Goal: Book appointment/travel/reservation

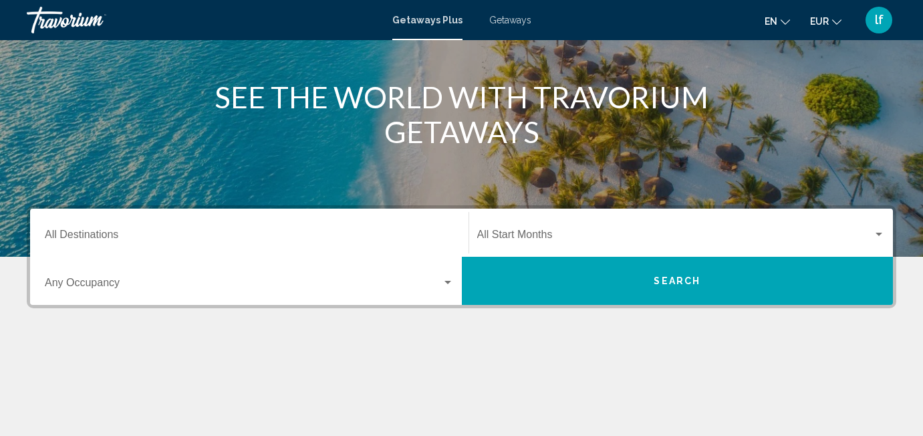
scroll to position [144, 0]
click at [516, 235] on span "Search widget" at bounding box center [675, 237] width 396 height 12
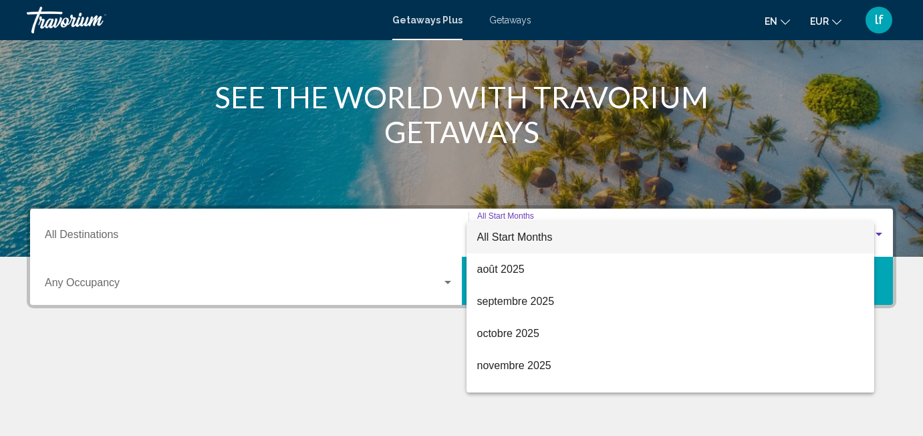
scroll to position [306, 0]
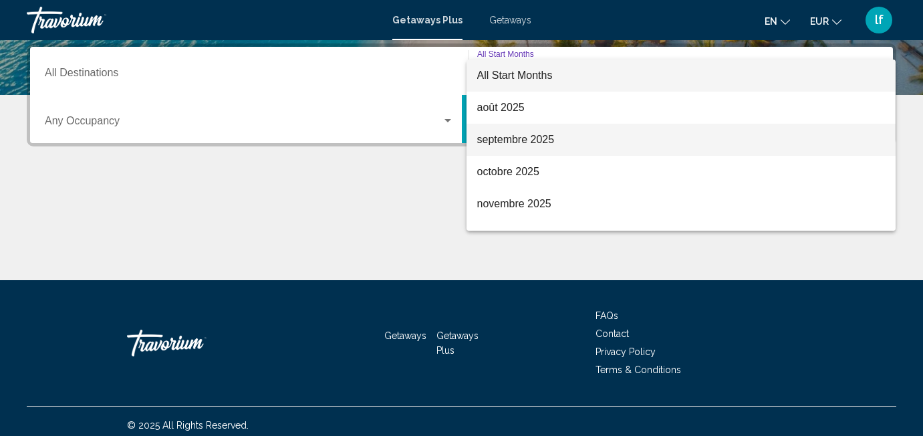
click at [518, 133] on span "septembre 2025" at bounding box center [681, 140] width 408 height 32
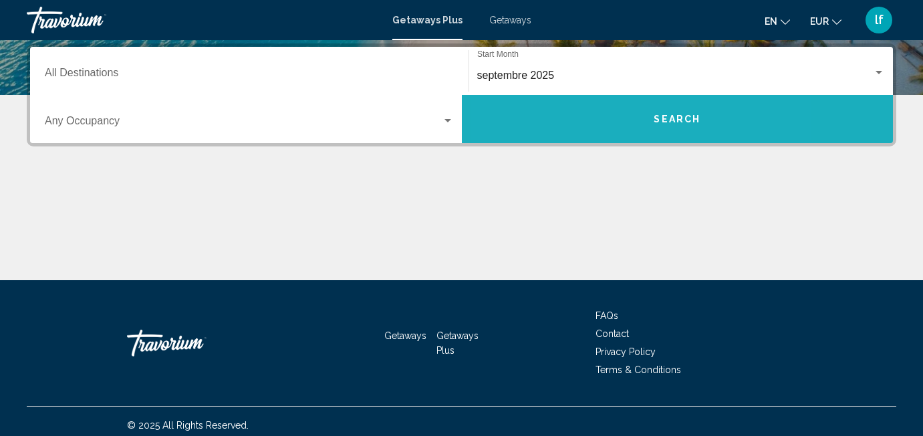
click at [597, 122] on button "Search" at bounding box center [678, 119] width 432 height 48
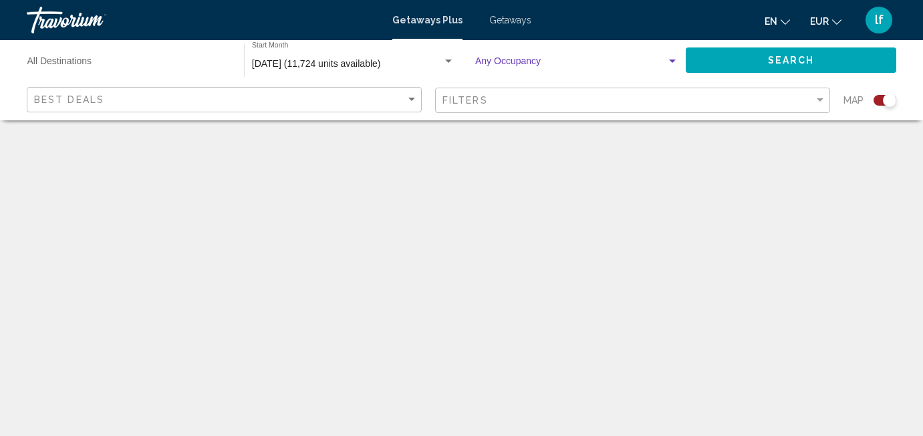
click at [673, 59] on div "Search widget" at bounding box center [672, 61] width 12 height 11
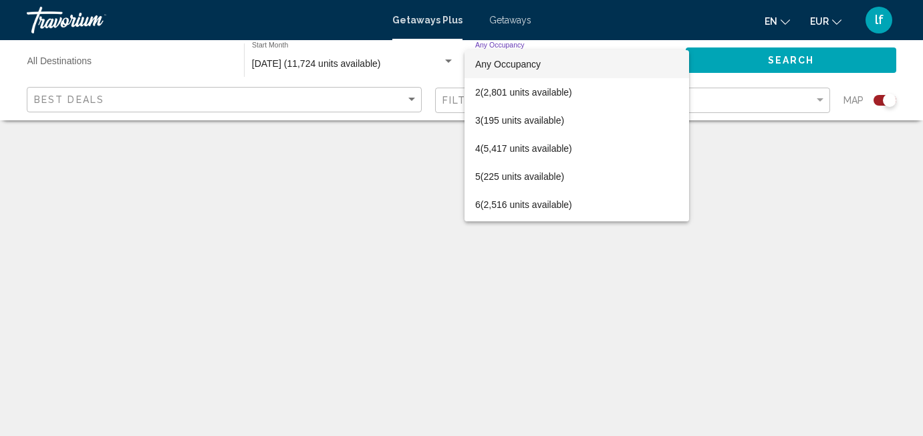
click at [186, 69] on div at bounding box center [461, 218] width 923 height 436
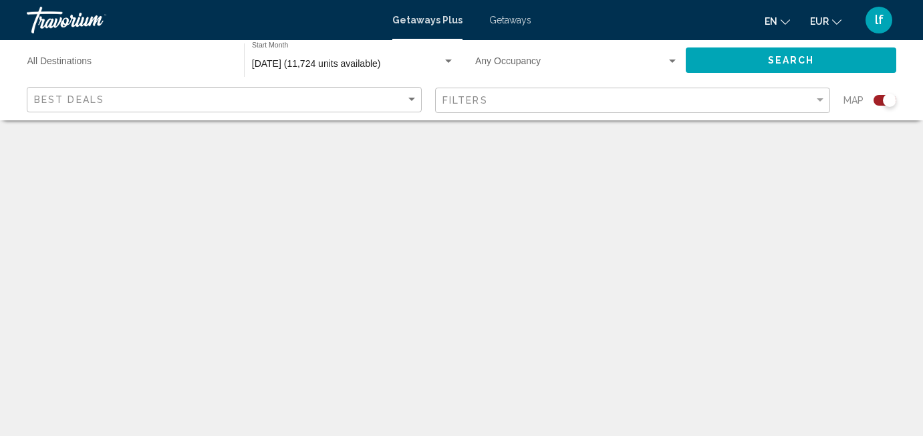
click at [134, 67] on input "Destination All Destinations" at bounding box center [128, 64] width 203 height 11
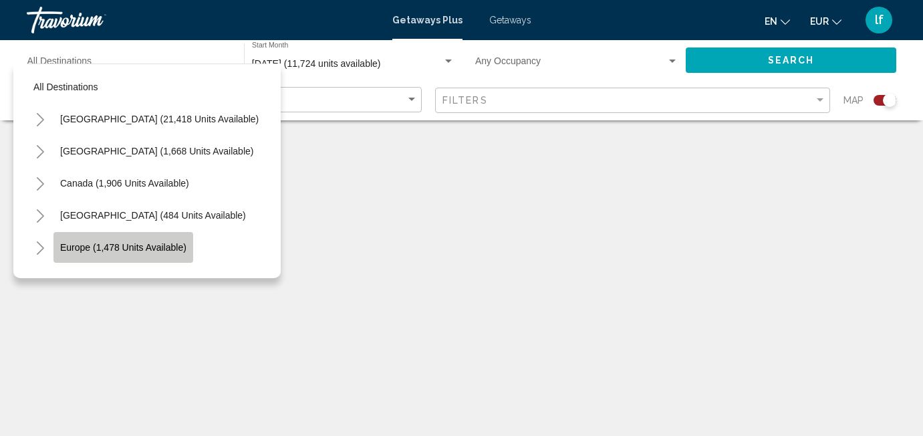
click at [159, 251] on span "Europe (1,478 units available)" at bounding box center [123, 247] width 126 height 11
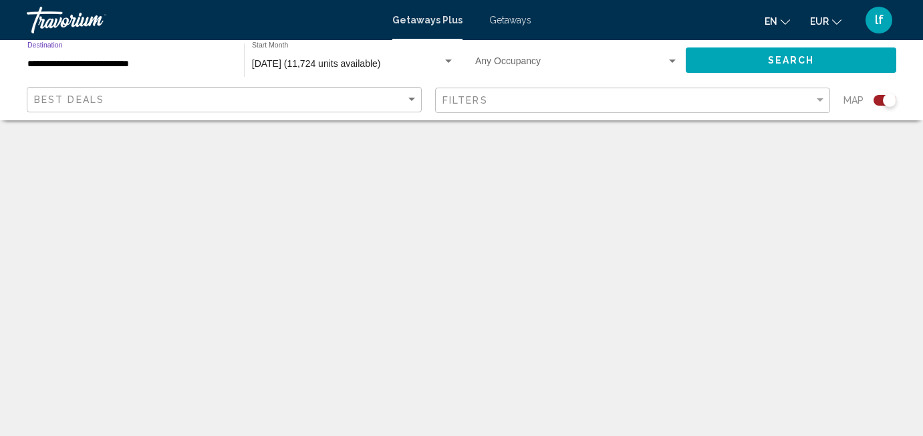
click at [177, 61] on input "**********" at bounding box center [128, 64] width 203 height 11
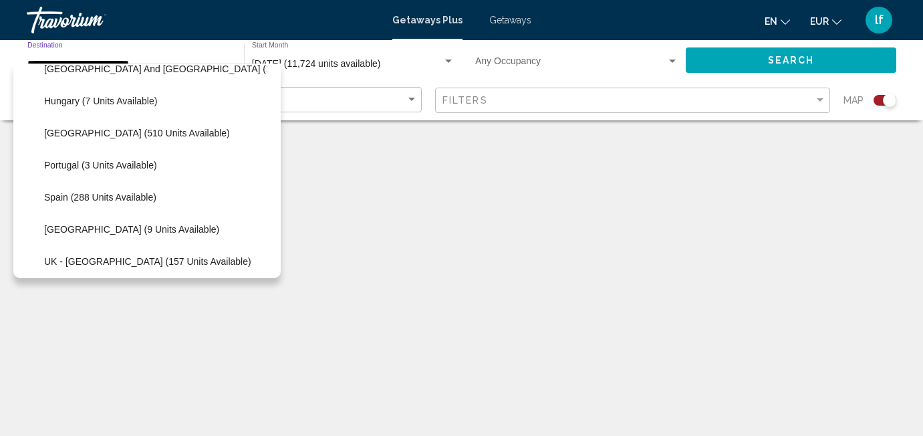
scroll to position [284, 3]
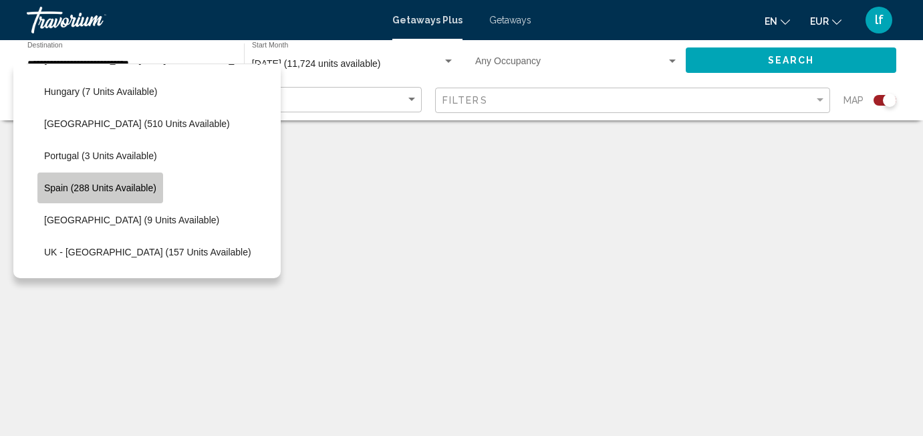
click at [118, 186] on span "Spain (288 units available)" at bounding box center [100, 187] width 112 height 11
type input "**********"
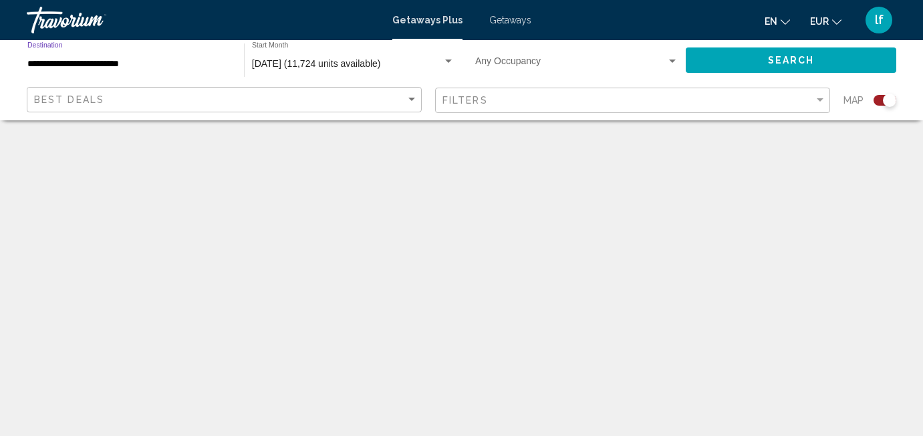
click at [768, 63] on span "Search" at bounding box center [791, 60] width 47 height 11
click at [812, 54] on button "Search" at bounding box center [791, 59] width 210 height 25
